Goal: Find specific page/section: Find specific page/section

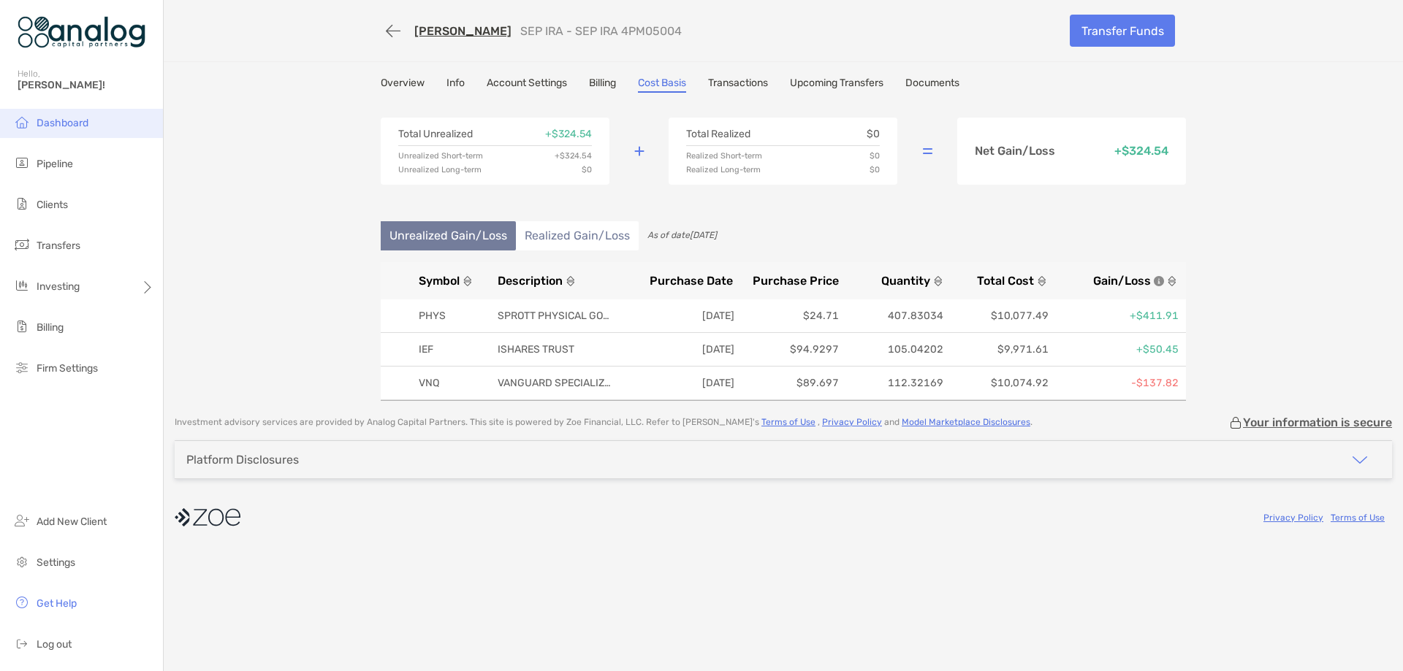
click at [72, 123] on span "Dashboard" at bounding box center [63, 123] width 52 height 12
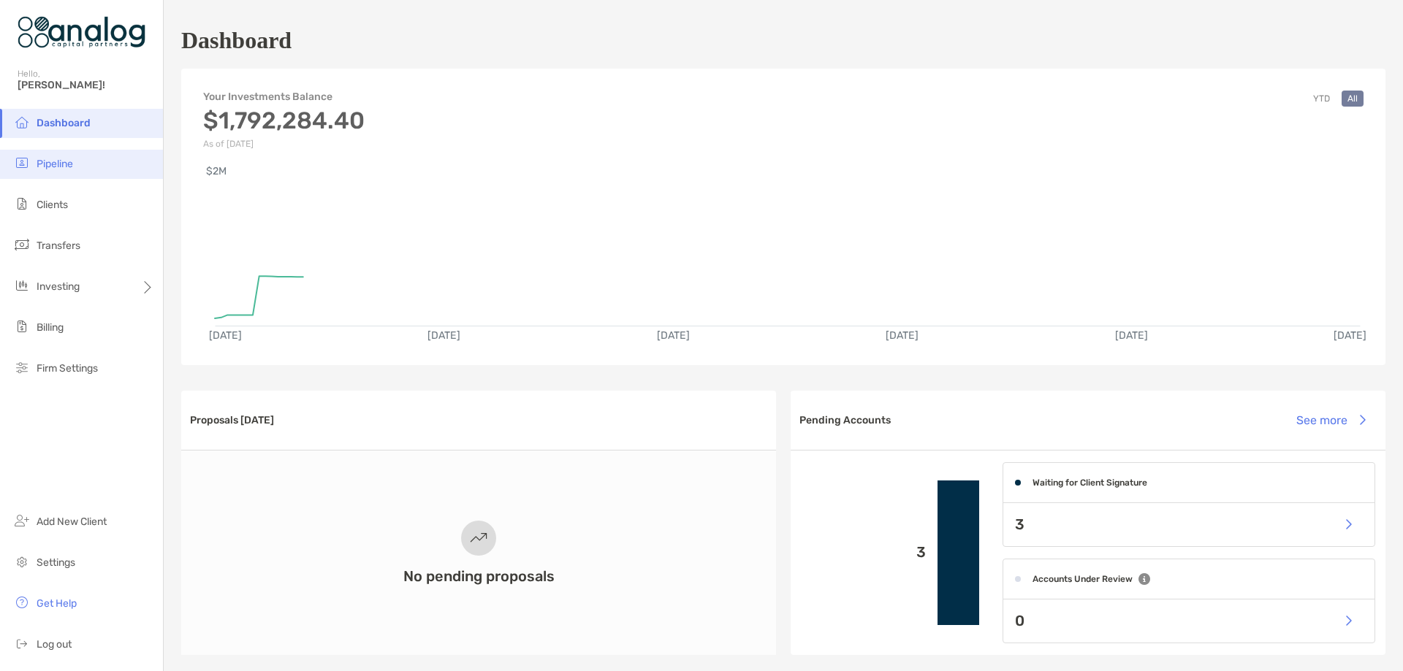
click at [59, 162] on span "Pipeline" at bounding box center [55, 164] width 37 height 12
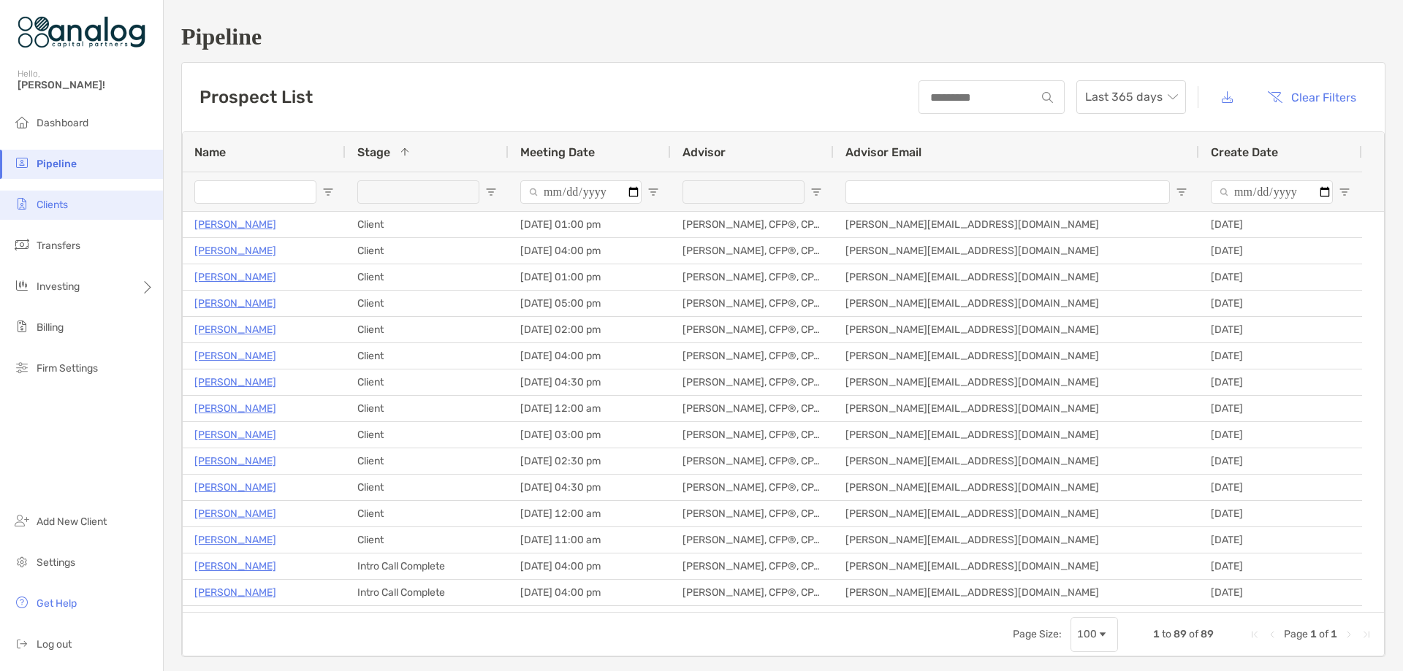
click at [77, 216] on li "Clients" at bounding box center [81, 205] width 163 height 29
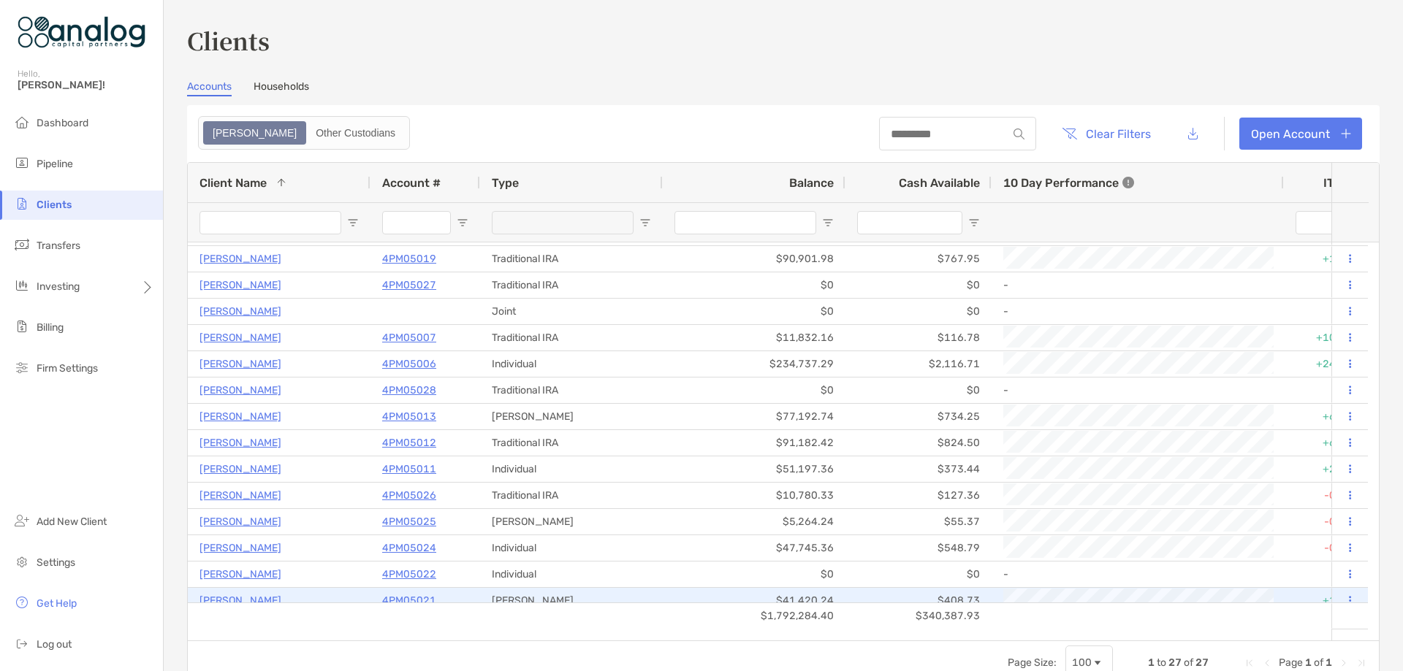
scroll to position [73, 0]
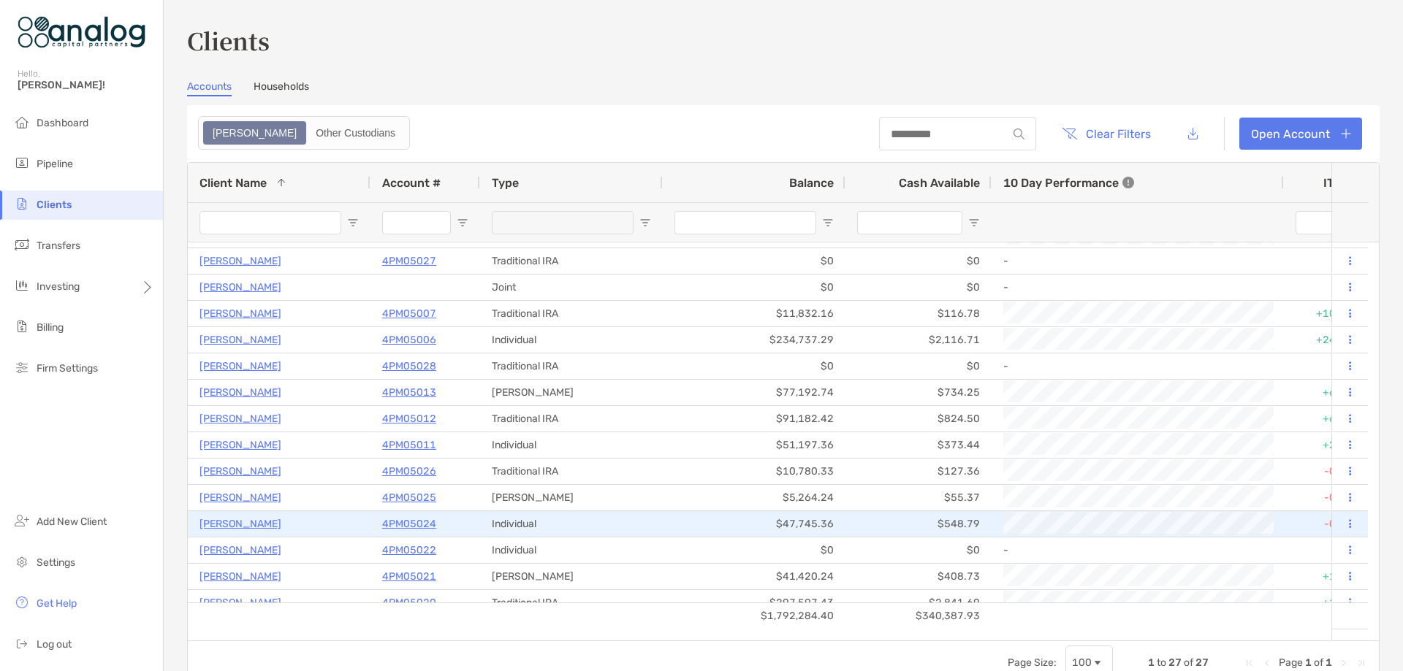
click at [415, 528] on p "4PM05024" at bounding box center [409, 524] width 54 height 18
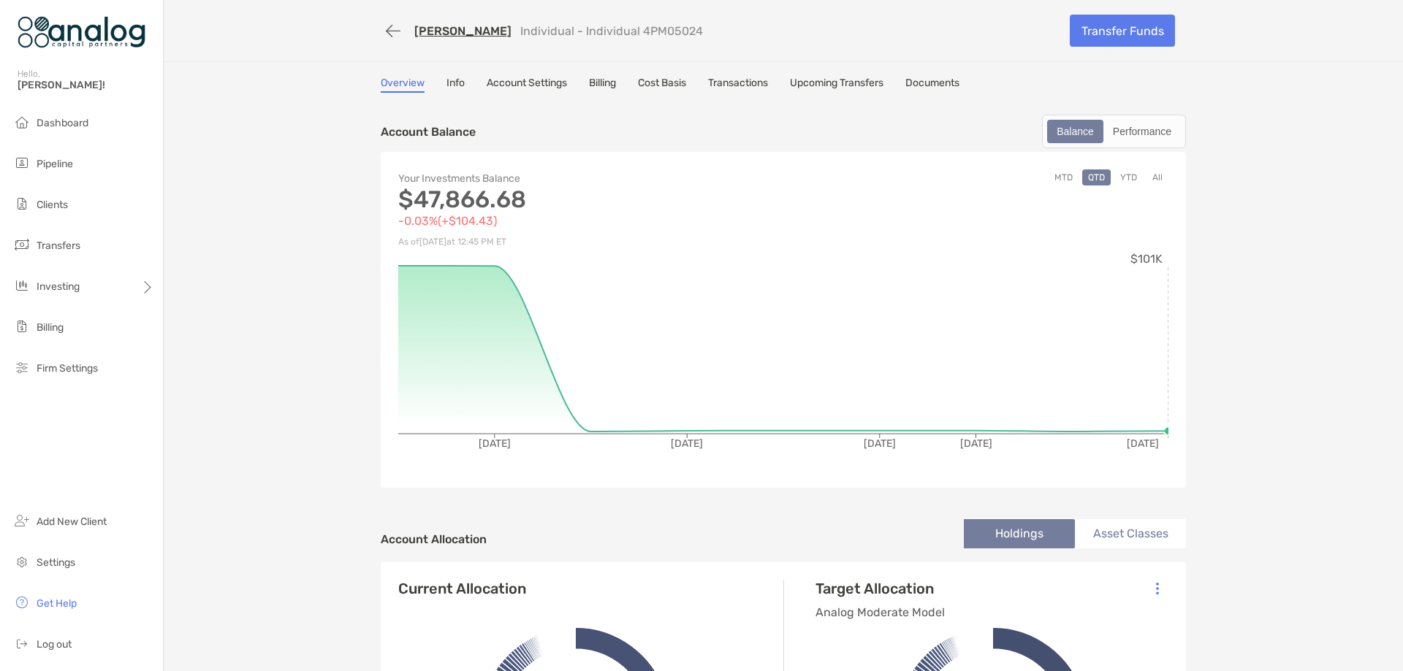
click at [731, 85] on link "Transactions" at bounding box center [738, 85] width 60 height 16
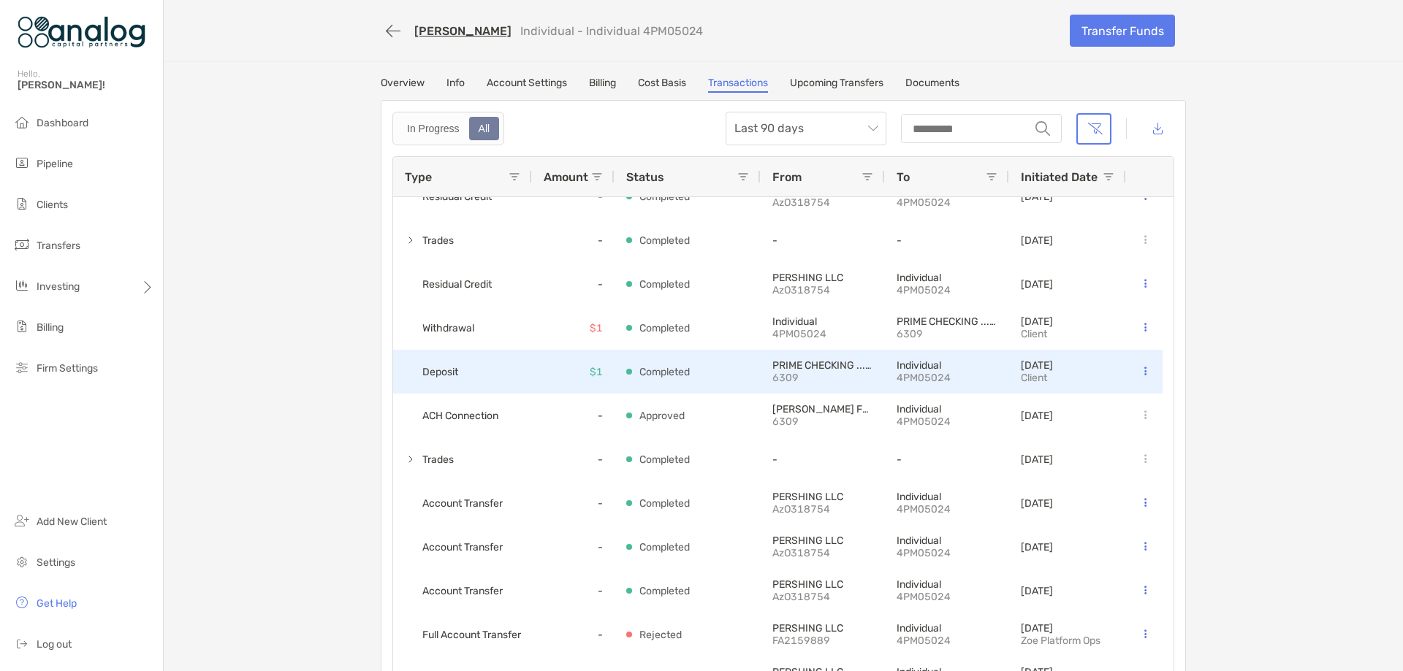
scroll to position [42, 0]
